Goal: Task Accomplishment & Management: Manage account settings

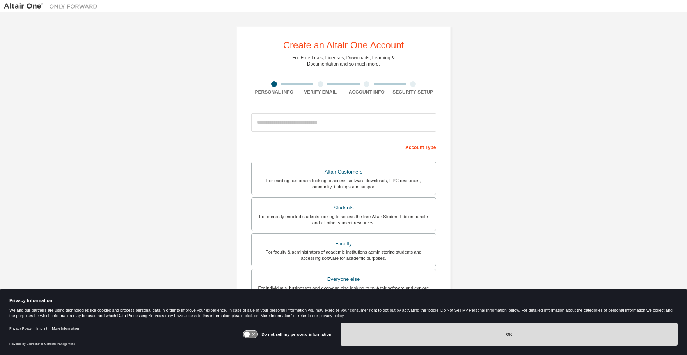
click at [489, 331] on button "OK" at bounding box center [509, 334] width 337 height 23
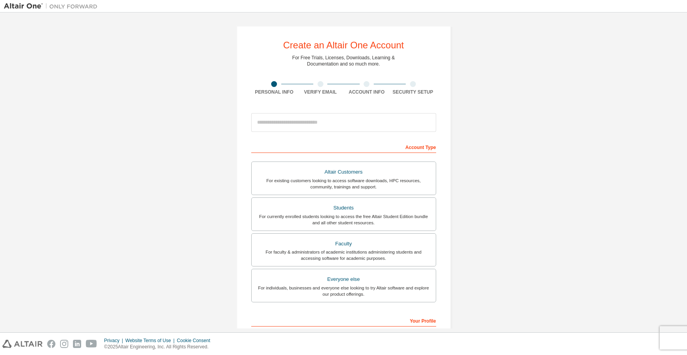
click at [406, 175] on div "Altair Customers" at bounding box center [343, 172] width 175 height 11
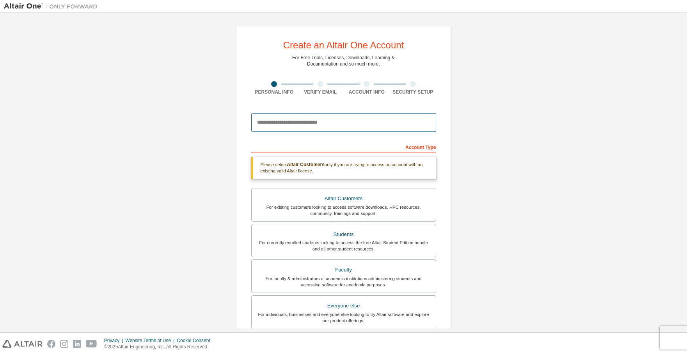
click at [355, 124] on input "email" at bounding box center [343, 122] width 185 height 19
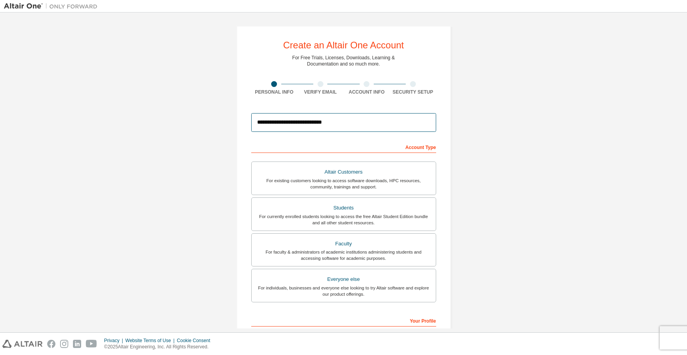
type input "**********"
click at [400, 147] on div "Account Type" at bounding box center [343, 146] width 185 height 12
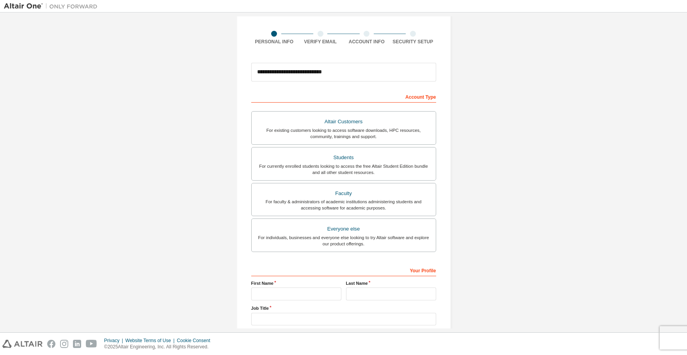
scroll to position [126, 0]
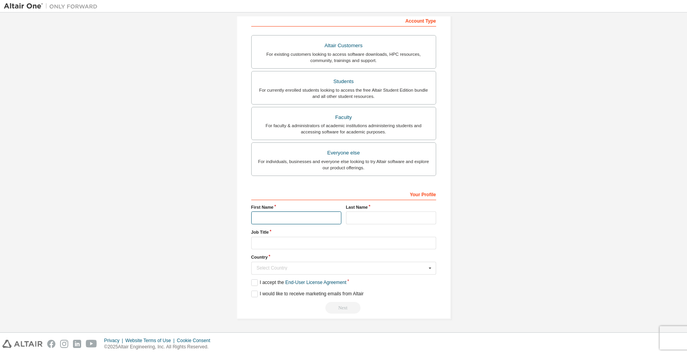
click at [299, 218] on input "text" at bounding box center [296, 217] width 90 height 13
type input "******"
type input "********"
type input "**********"
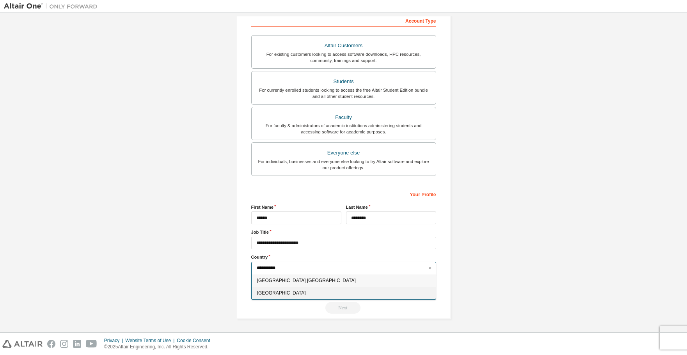
type input "**********"
click at [303, 289] on div "United States of America" at bounding box center [344, 293] width 184 height 12
type input "***"
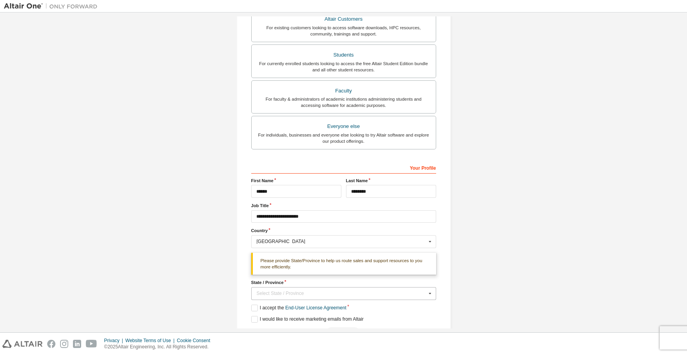
scroll to position [178, 0]
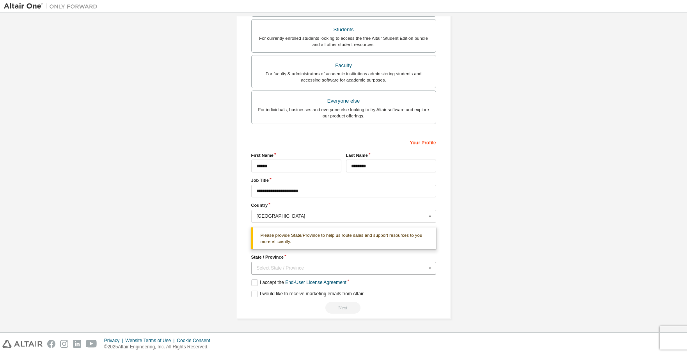
click at [278, 270] on div "Select State / Province" at bounding box center [342, 268] width 170 height 5
type input "********"
type input "**"
click at [253, 283] on label "I accept the End-User License Agreement" at bounding box center [298, 282] width 95 height 7
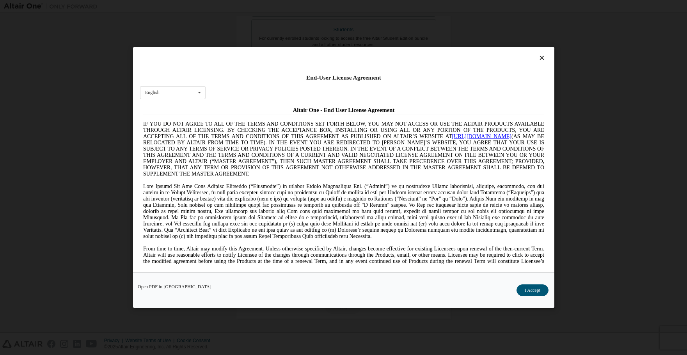
scroll to position [0, 0]
click at [528, 291] on button "I Accept" at bounding box center [532, 290] width 32 height 12
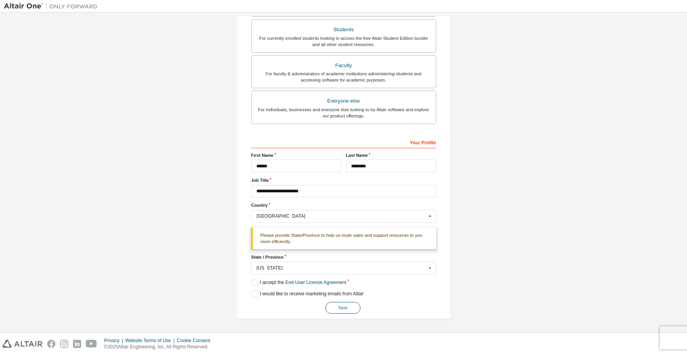
click at [341, 307] on button "Next" at bounding box center [342, 308] width 35 height 12
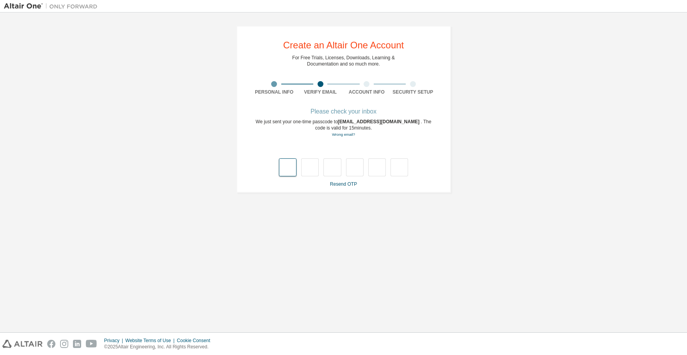
click at [293, 164] on input "text" at bounding box center [288, 167] width 18 height 18
type input "*"
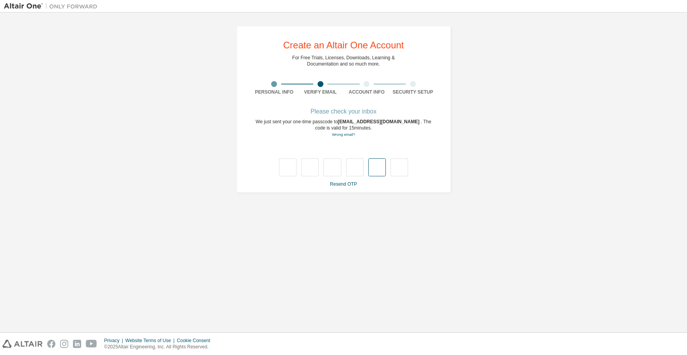
type input "*"
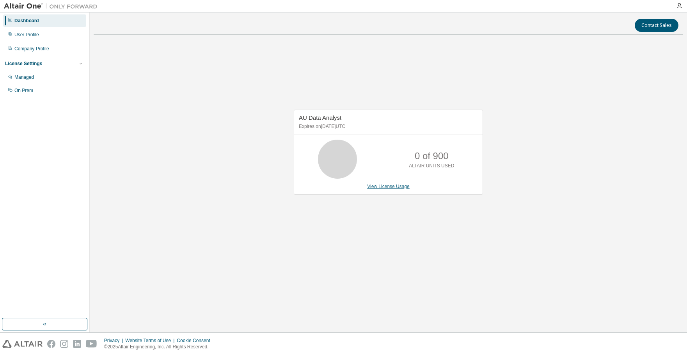
click at [383, 188] on link "View License Usage" at bounding box center [388, 186] width 43 height 5
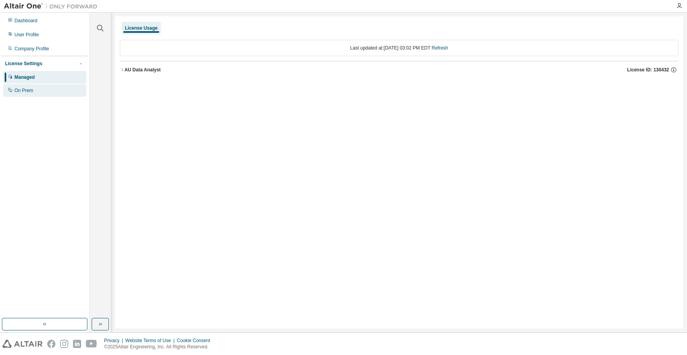
click at [25, 87] on div "On Prem" at bounding box center [23, 90] width 19 height 6
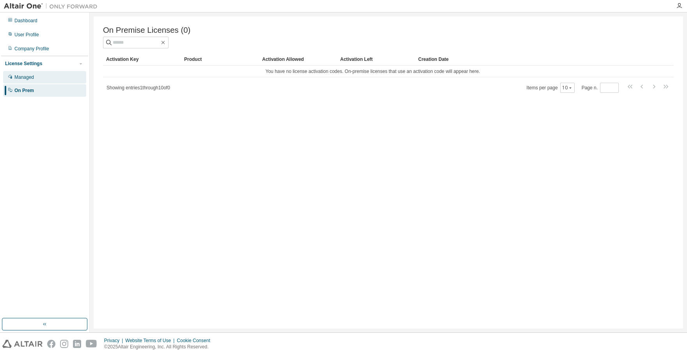
click at [30, 78] on div "Managed" at bounding box center [24, 77] width 20 height 6
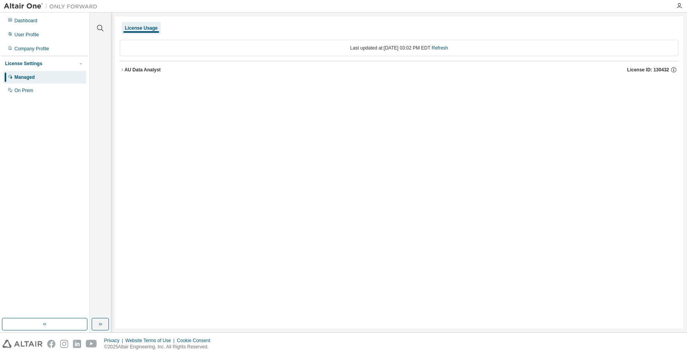
click at [125, 69] on div "AU Data Analyst" at bounding box center [142, 70] width 36 height 6
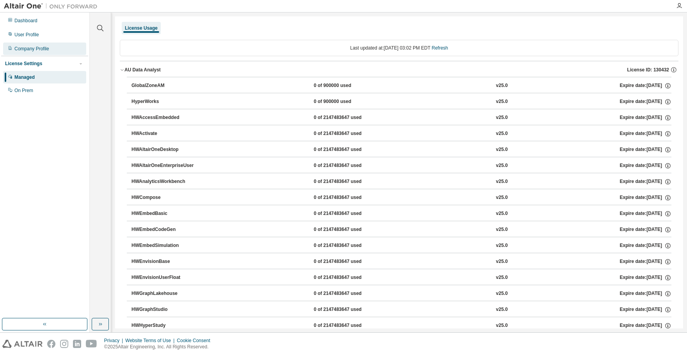
click at [35, 50] on div "Company Profile" at bounding box center [31, 49] width 35 height 6
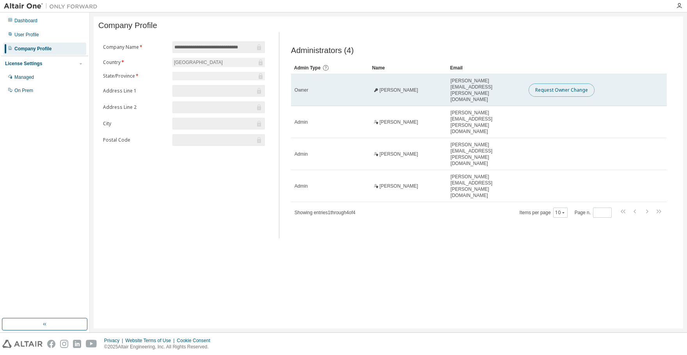
click at [568, 90] on button "Request Owner Change" at bounding box center [562, 90] width 66 height 13
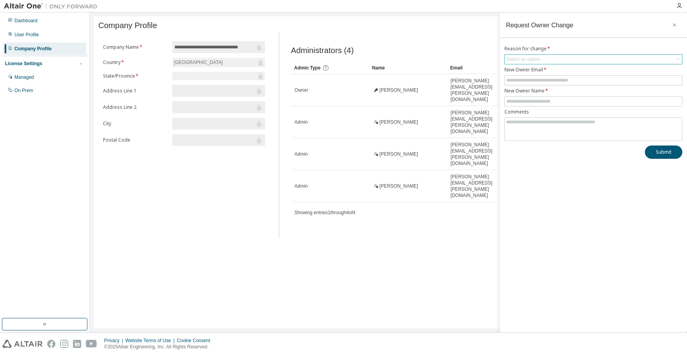
click at [571, 59] on div "Select an option" at bounding box center [593, 59] width 177 height 9
click at [430, 204] on div "**********" at bounding box center [389, 172] width 590 height 312
click at [674, 26] on icon "button" at bounding box center [674, 25] width 5 height 6
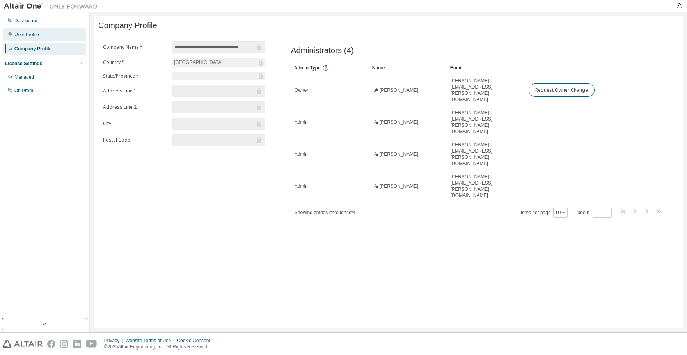
click at [37, 32] on div "User Profile" at bounding box center [26, 35] width 25 height 6
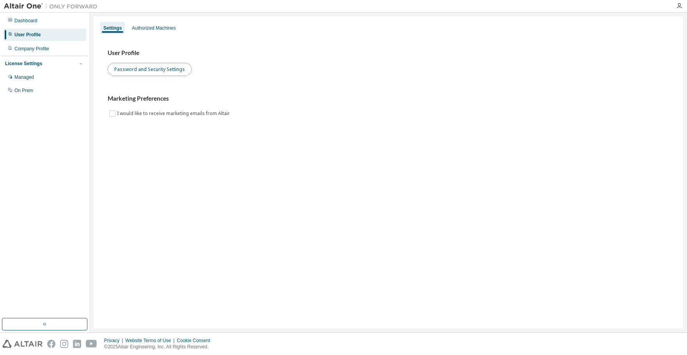
click at [168, 69] on button "Password and Security Settings" at bounding box center [150, 69] width 84 height 13
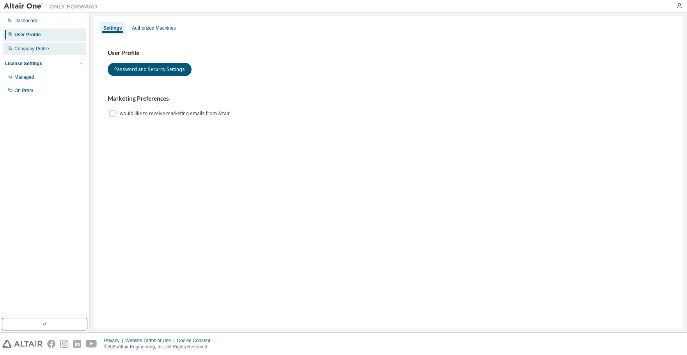
click at [37, 49] on div "Company Profile" at bounding box center [31, 49] width 35 height 6
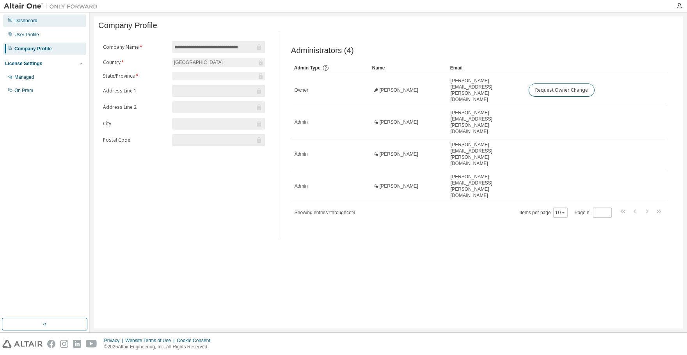
click at [35, 20] on div "Dashboard" at bounding box center [25, 21] width 23 height 6
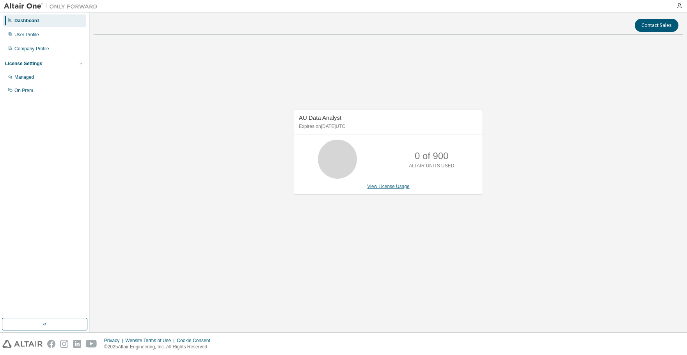
click at [389, 187] on link "View License Usage" at bounding box center [388, 186] width 43 height 5
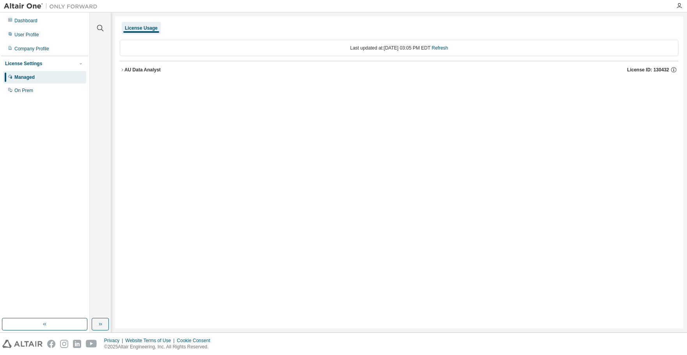
click at [129, 71] on div "AU Data Analyst" at bounding box center [142, 70] width 36 height 6
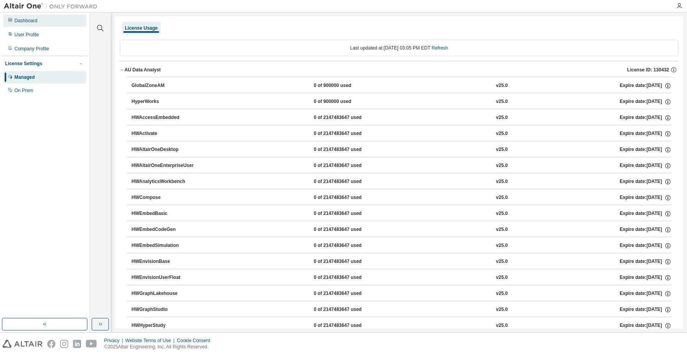
click at [34, 15] on div "Dashboard" at bounding box center [44, 20] width 83 height 12
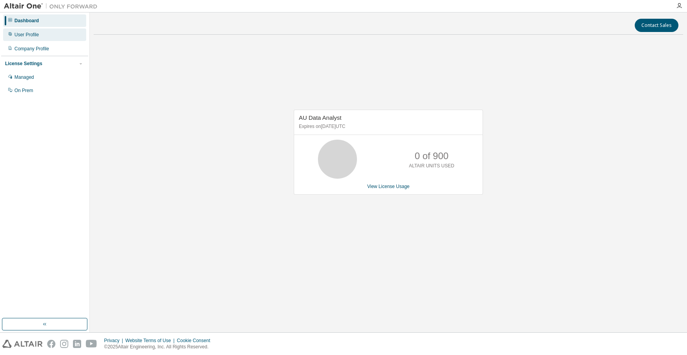
click at [36, 37] on div "User Profile" at bounding box center [26, 35] width 25 height 6
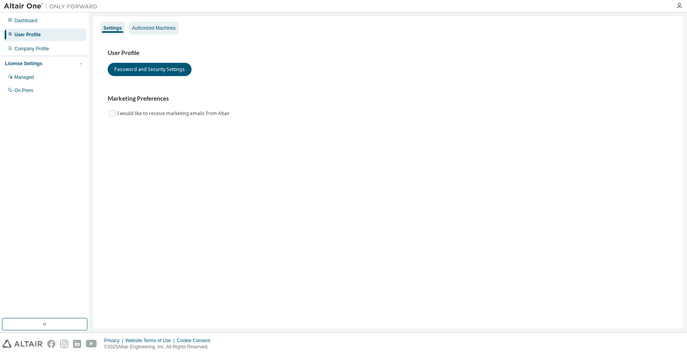
click at [168, 26] on div "Authorized Machines" at bounding box center [154, 28] width 44 height 6
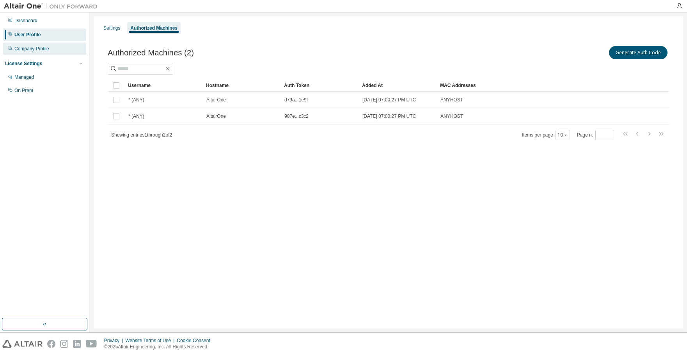
click at [42, 52] on div "Company Profile" at bounding box center [31, 49] width 35 height 6
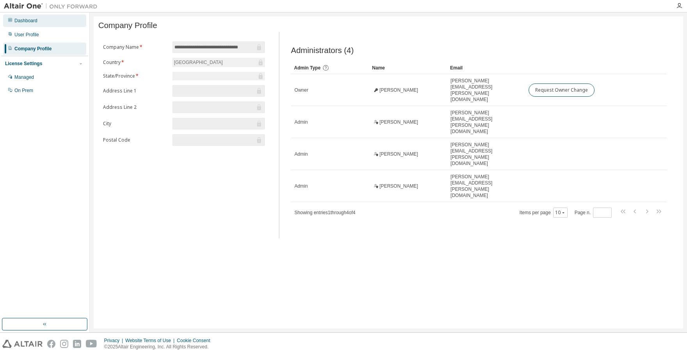
click at [25, 21] on div "Dashboard" at bounding box center [25, 21] width 23 height 6
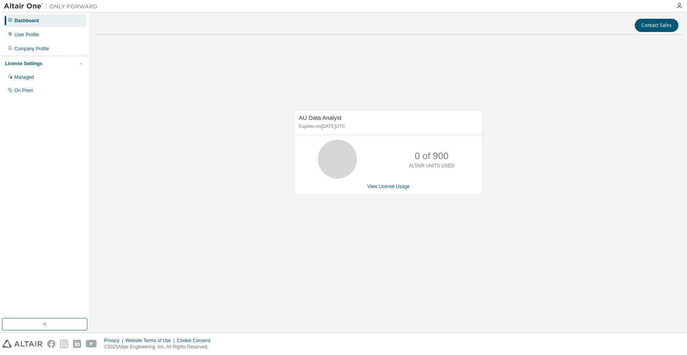
drag, startPoint x: 84, startPoint y: 0, endPoint x: 546, endPoint y: 150, distance: 486.1
click at [547, 149] on div "AU Data Analyst Expires on August 24, 2025 UTC 0 of 900 ALTAIR UNITS USED View …" at bounding box center [389, 156] width 590 height 231
click at [41, 48] on div "Company Profile" at bounding box center [31, 49] width 35 height 6
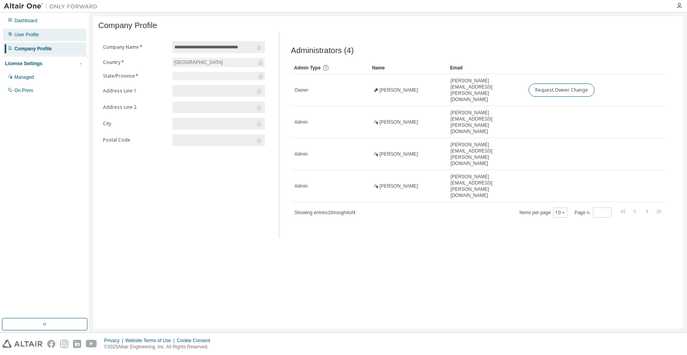
click at [34, 34] on div "User Profile" at bounding box center [26, 35] width 25 height 6
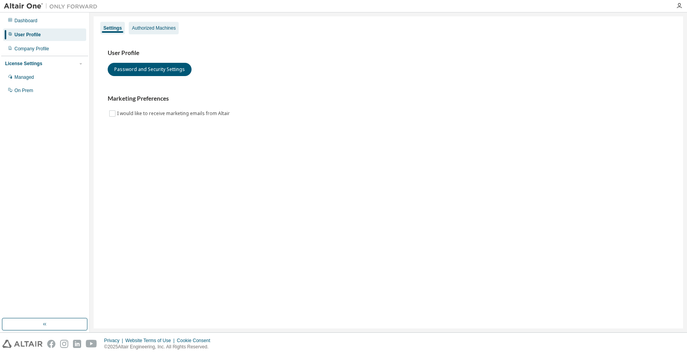
click at [146, 22] on div "Authorized Machines" at bounding box center [154, 28] width 50 height 12
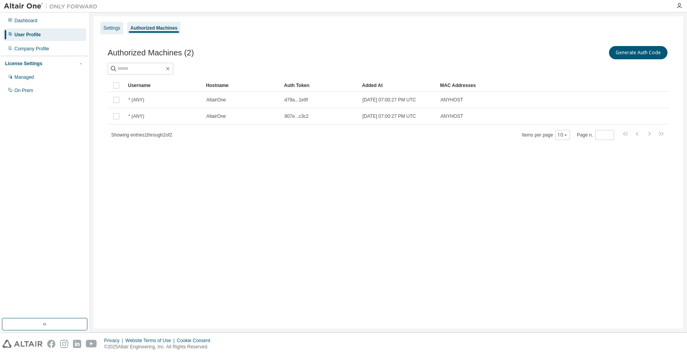
click at [113, 30] on div "Settings" at bounding box center [111, 28] width 17 height 6
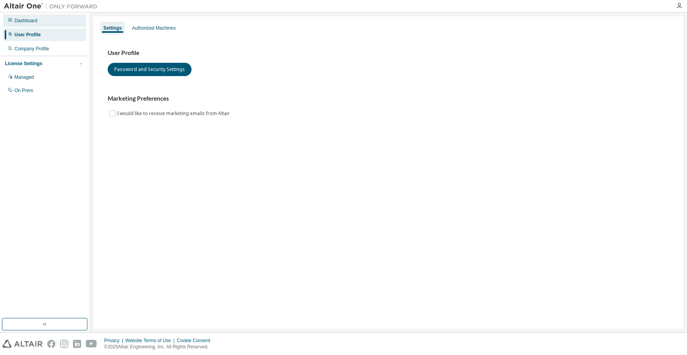
click at [28, 21] on div "Dashboard" at bounding box center [25, 21] width 23 height 6
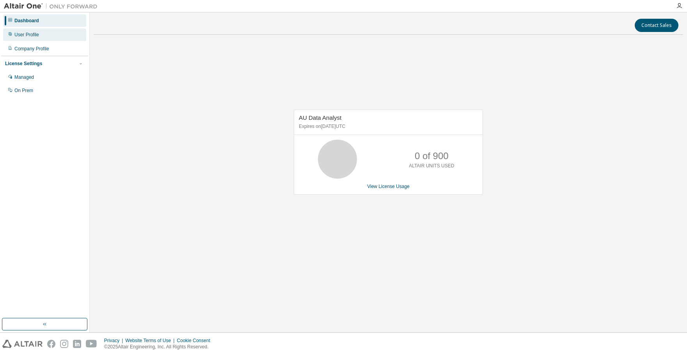
click at [35, 36] on div "User Profile" at bounding box center [26, 35] width 25 height 6
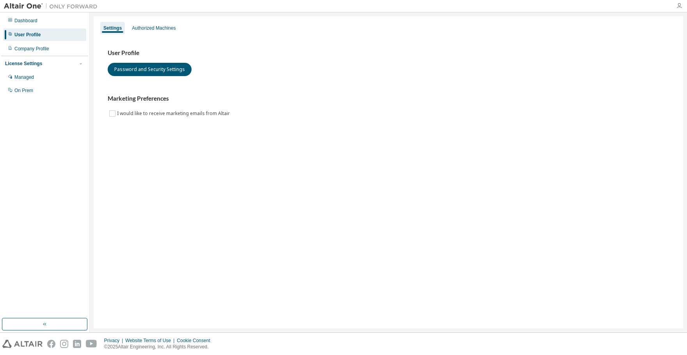
click at [682, 5] on div at bounding box center [680, 6] width 16 height 6
click at [681, 5] on icon "button" at bounding box center [679, 6] width 6 height 6
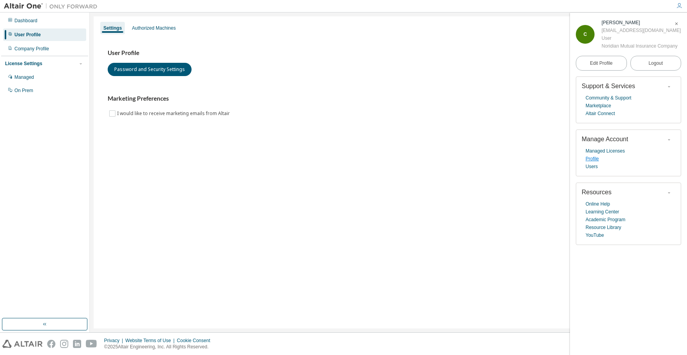
click at [594, 163] on link "Profile" at bounding box center [592, 159] width 13 height 8
drag, startPoint x: 376, startPoint y: 60, endPoint x: 383, endPoint y: 58, distance: 7.2
click at [383, 58] on div "User Profile Password and Security Settings" at bounding box center [389, 62] width 562 height 27
click at [29, 20] on div "Dashboard" at bounding box center [25, 21] width 23 height 6
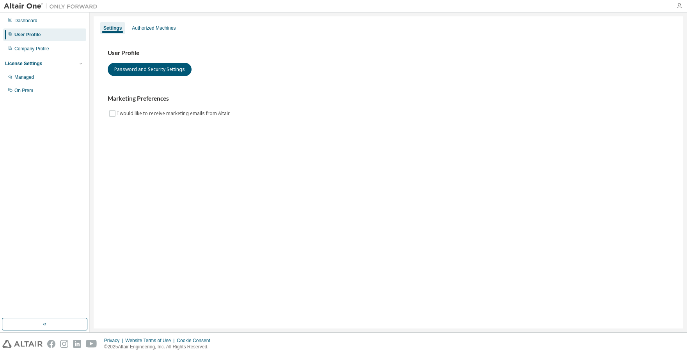
click at [678, 4] on icon "button" at bounding box center [679, 6] width 6 height 6
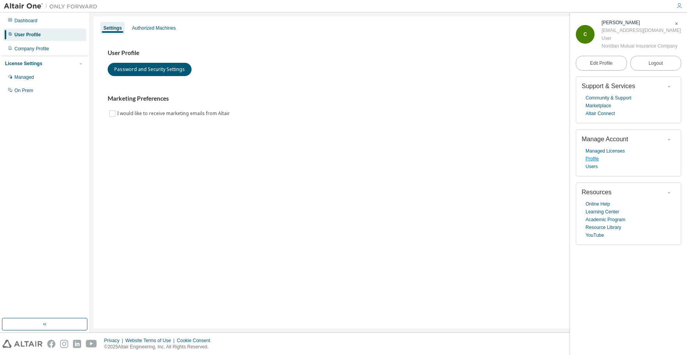
click at [593, 163] on link "Profile" at bounding box center [592, 159] width 13 height 8
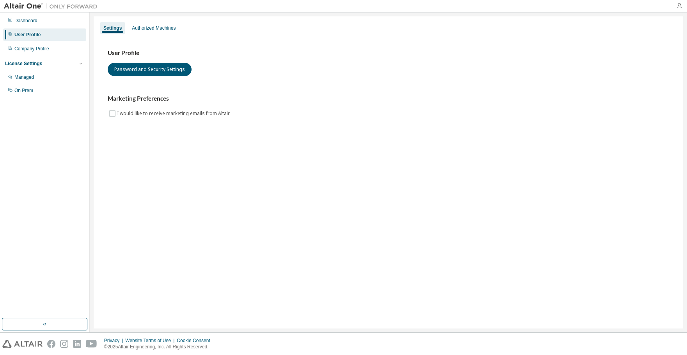
click at [679, 6] on icon "button" at bounding box center [679, 6] width 6 height 6
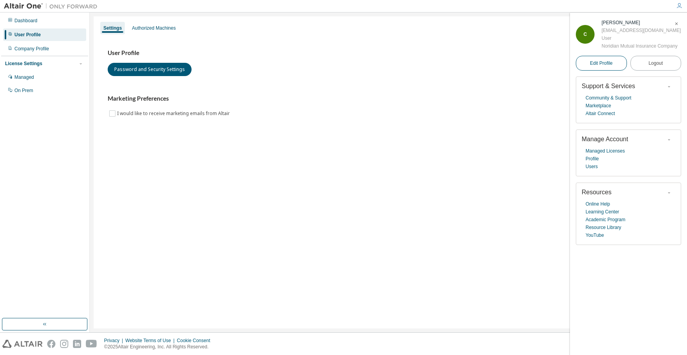
click at [611, 66] on span "Edit Profile" at bounding box center [601, 63] width 23 height 6
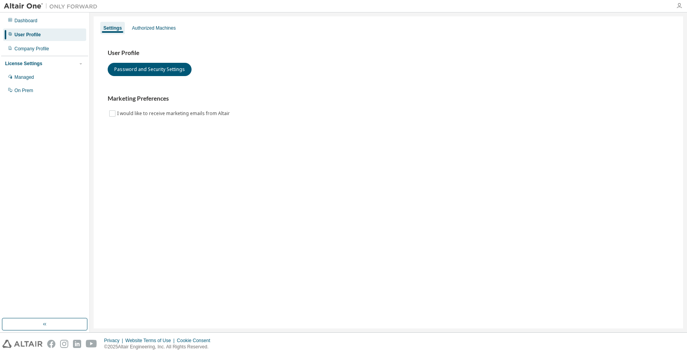
click at [679, 6] on icon "button" at bounding box center [679, 6] width 6 height 6
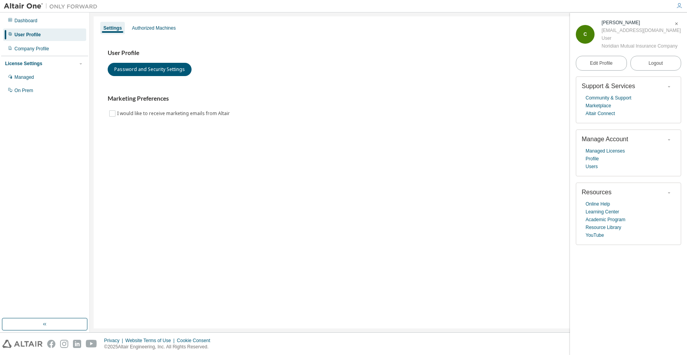
click at [670, 142] on icon "button" at bounding box center [669, 139] width 5 height 5
click at [595, 171] on link "Users" at bounding box center [592, 167] width 12 height 8
click at [32, 20] on div "Dashboard" at bounding box center [25, 21] width 23 height 6
